Goal: Transaction & Acquisition: Download file/media

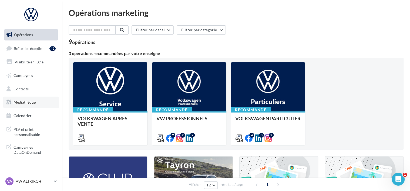
click at [25, 100] on span "Médiathèque" at bounding box center [25, 102] width 22 height 5
click at [87, 27] on input "text" at bounding box center [93, 29] width 48 height 9
click at [26, 103] on span "Médiathèque" at bounding box center [25, 102] width 22 height 5
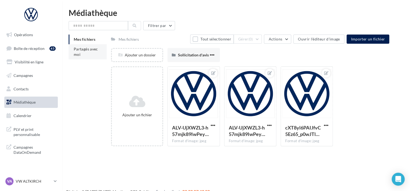
click at [90, 53] on li "Partagés avec moi" at bounding box center [88, 51] width 38 height 15
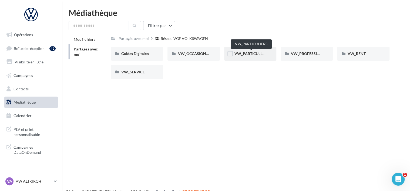
click at [253, 54] on span "VW_PARTICULIERS" at bounding box center [251, 53] width 34 height 5
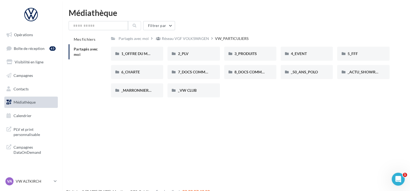
click at [276, 108] on div "Opérations Boîte de réception 45 Visibilité en ligne Campagnes Contacts Médiath…" at bounding box center [205, 104] width 410 height 191
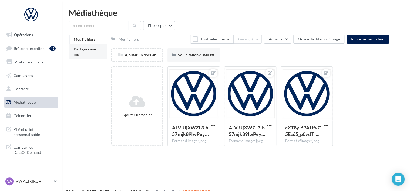
click at [86, 53] on li "Partagés avec moi" at bounding box center [88, 51] width 38 height 15
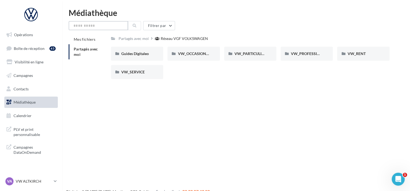
click at [90, 26] on input "text" at bounding box center [98, 25] width 59 height 9
type input "*"
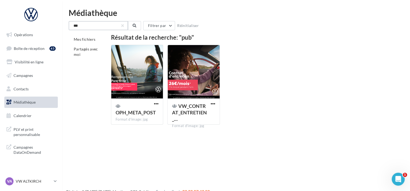
drag, startPoint x: 92, startPoint y: 25, endPoint x: 48, endPoint y: 24, distance: 44.1
click at [48, 24] on div "Opérations Boîte de réception 45 Visibilité en ligne Campagnes Contacts Médiath…" at bounding box center [205, 104] width 410 height 191
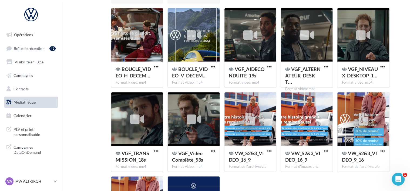
scroll to position [54, 0]
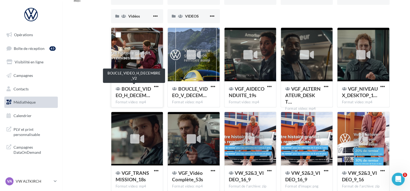
type input "*****"
click at [133, 90] on span "BOUCLE_VIDEO_H_DECEM…" at bounding box center [133, 92] width 35 height 12
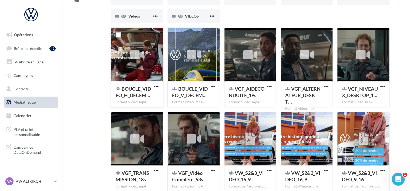
click at [157, 86] on span "button" at bounding box center [156, 86] width 5 height 5
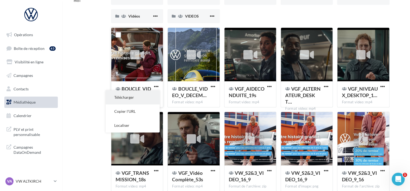
click at [138, 99] on button "Télécharger" at bounding box center [133, 97] width 54 height 14
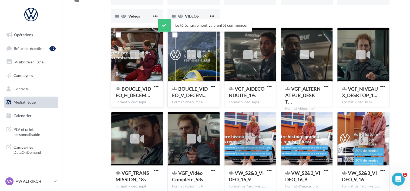
click at [213, 87] on span "button" at bounding box center [213, 86] width 5 height 5
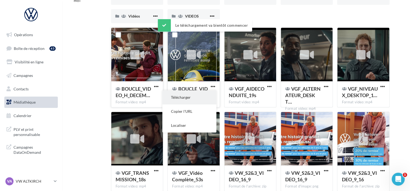
click at [198, 96] on button "Télécharger" at bounding box center [189, 97] width 54 height 14
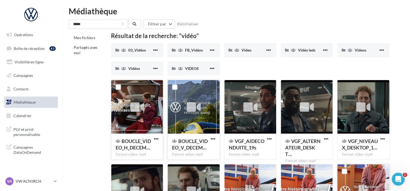
scroll to position [0, 0]
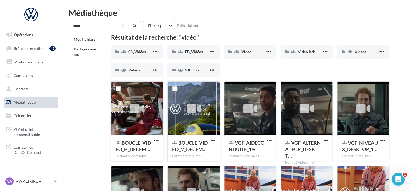
click at [251, 24] on div "***** Filtrer par Réinitialiser" at bounding box center [236, 25] width 335 height 9
click at [241, 53] on span "Video" at bounding box center [246, 51] width 10 height 5
click at [136, 51] on span "03_Vidéos" at bounding box center [137, 51] width 18 height 5
click at [181, 49] on span at bounding box center [180, 51] width 5 height 5
click at [250, 51] on span "Video" at bounding box center [246, 51] width 10 height 5
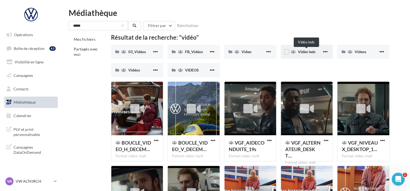
click at [303, 49] on div "Vidéo leds" at bounding box center [310, 51] width 24 height 5
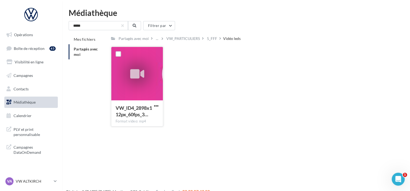
click at [148, 79] on div at bounding box center [137, 74] width 52 height 54
click at [158, 106] on span "button" at bounding box center [156, 106] width 5 height 5
click at [139, 114] on button "Télécharger" at bounding box center [133, 117] width 54 height 14
click at [216, 41] on div "5_FFF" at bounding box center [212, 38] width 10 height 5
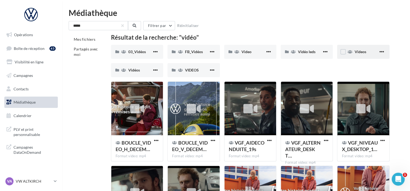
click at [350, 49] on div "Videos" at bounding box center [363, 52] width 52 height 14
click at [142, 68] on div "Vidéos" at bounding box center [140, 70] width 24 height 5
click at [187, 68] on div "VIDEOS" at bounding box center [197, 70] width 24 height 5
